Goal: Transaction & Acquisition: Purchase product/service

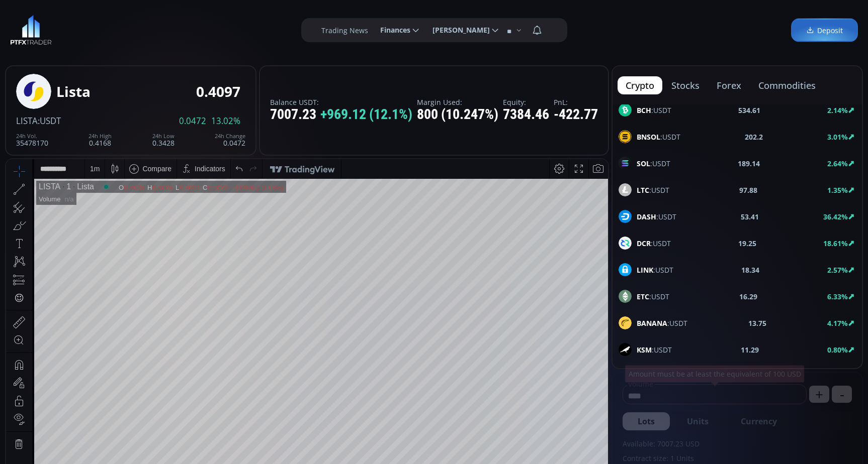
scroll to position [108, 0]
click at [664, 223] on div "DASH :USDT" at bounding box center [647, 217] width 58 height 13
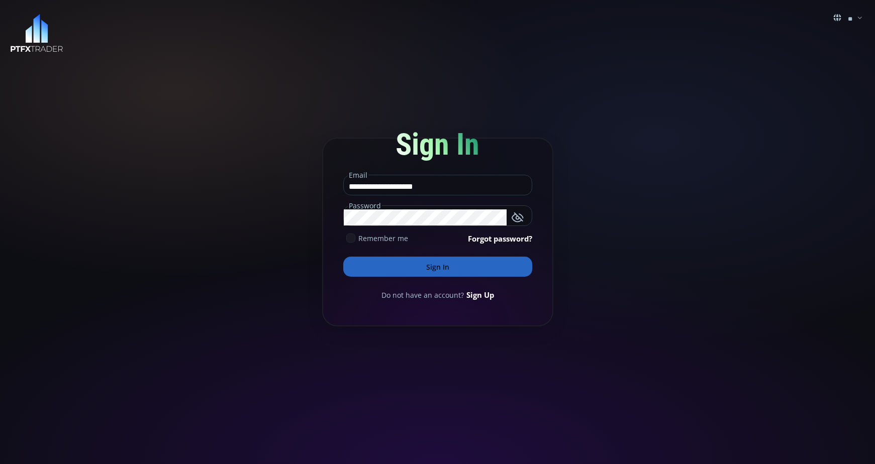
click at [450, 267] on button "Sign In" at bounding box center [437, 267] width 189 height 20
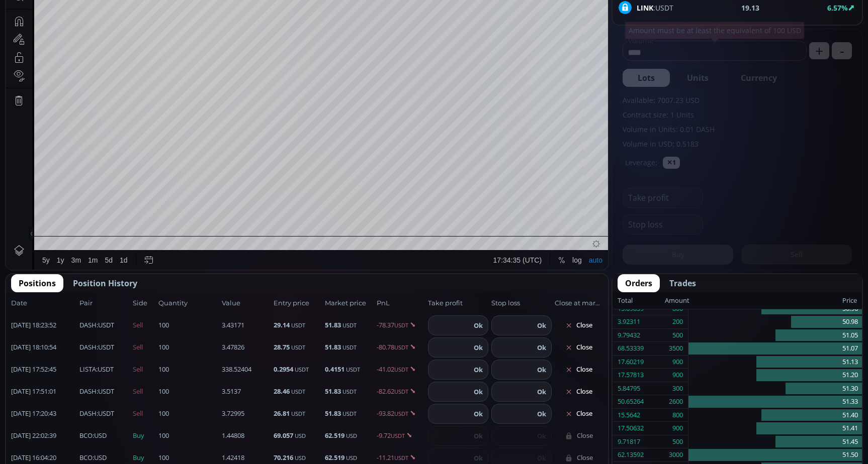
scroll to position [402, 0]
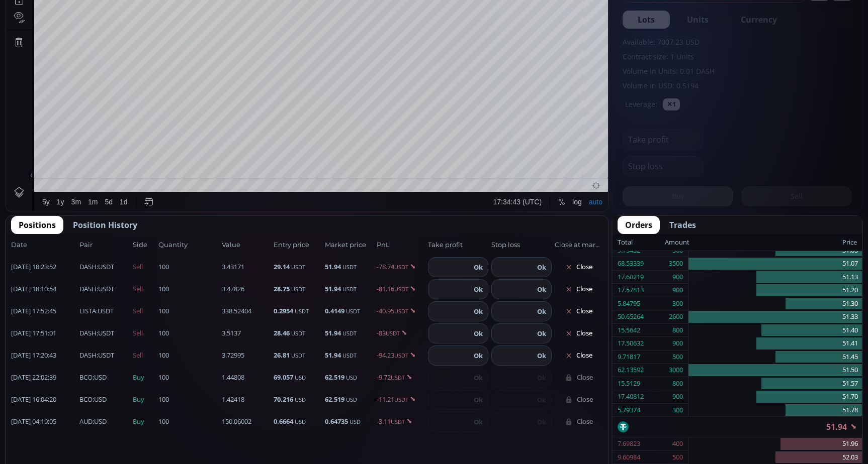
drag, startPoint x: 96, startPoint y: 226, endPoint x: 106, endPoint y: 231, distance: 11.2
click at [96, 226] on span "Position History" at bounding box center [105, 225] width 64 height 12
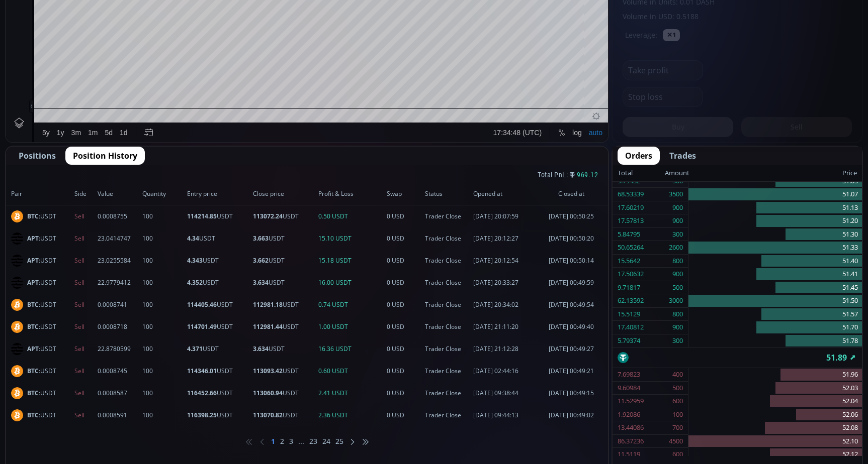
scroll to position [503, 0]
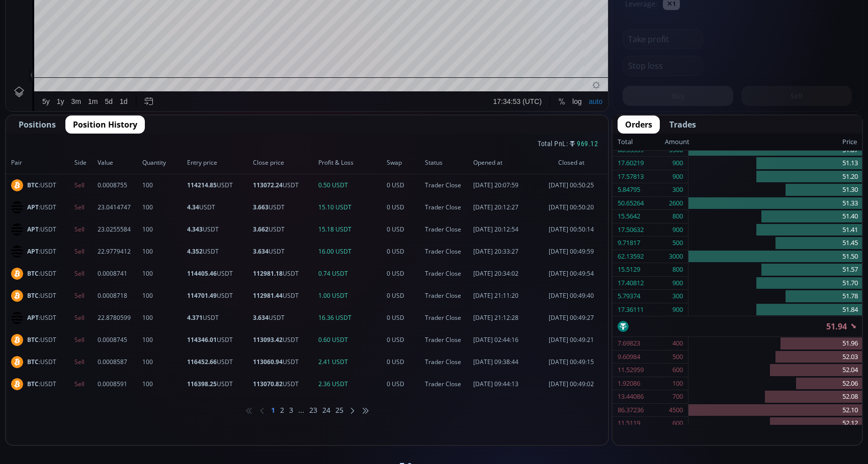
click at [283, 410] on li "2" at bounding box center [282, 411] width 4 height 10
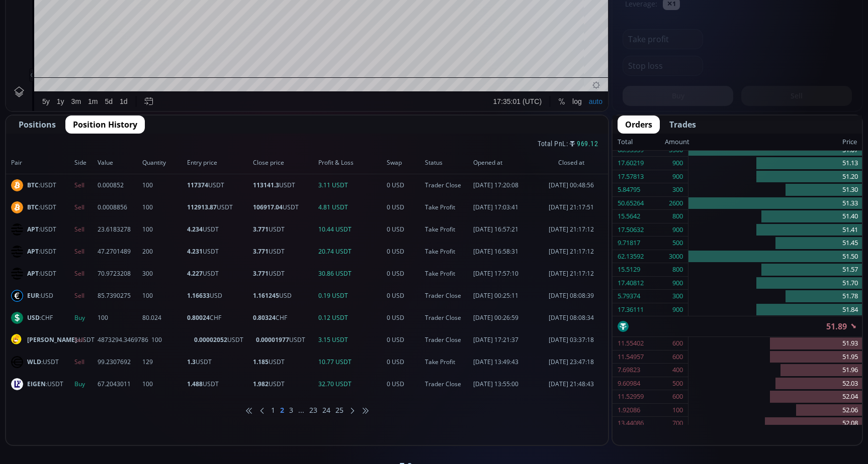
click at [293, 410] on li "3" at bounding box center [291, 411] width 4 height 10
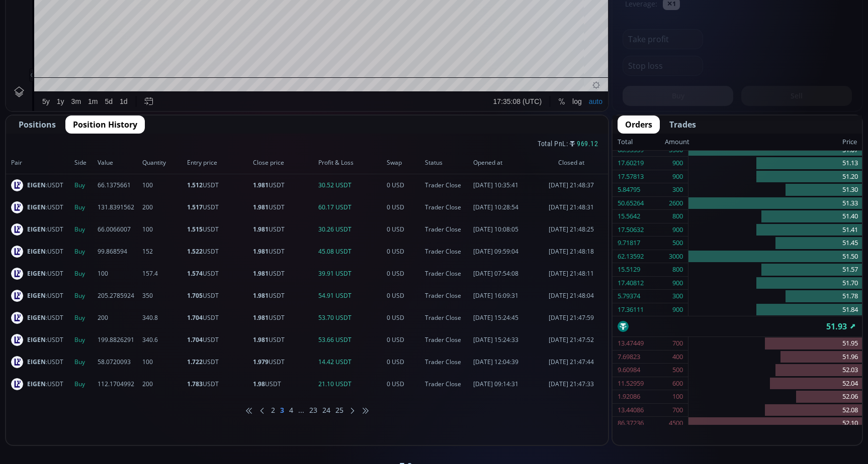
click at [290, 413] on li "4" at bounding box center [291, 411] width 4 height 10
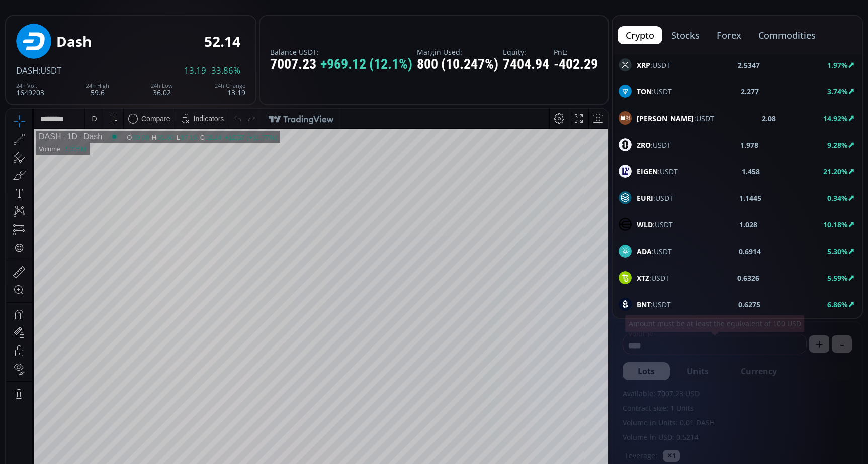
click at [661, 167] on span "EIGEN :USDT" at bounding box center [656, 171] width 41 height 11
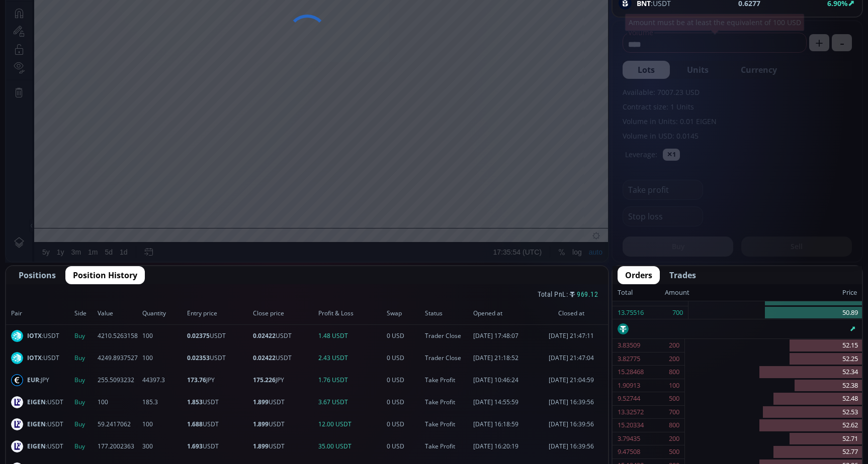
scroll to position [251, 0]
click at [39, 277] on span "Positions" at bounding box center [37, 275] width 37 height 12
